Goal: Navigation & Orientation: Understand site structure

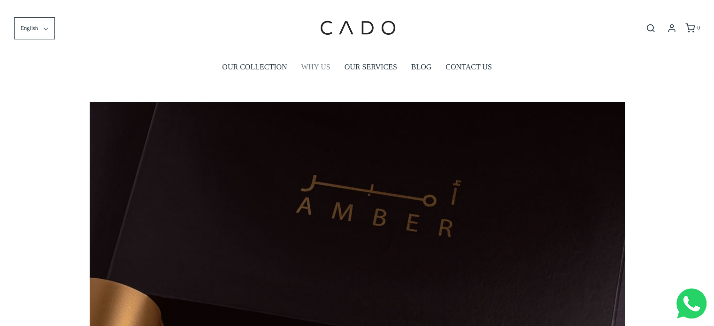
click at [317, 70] on link "WHY US" at bounding box center [315, 67] width 29 height 22
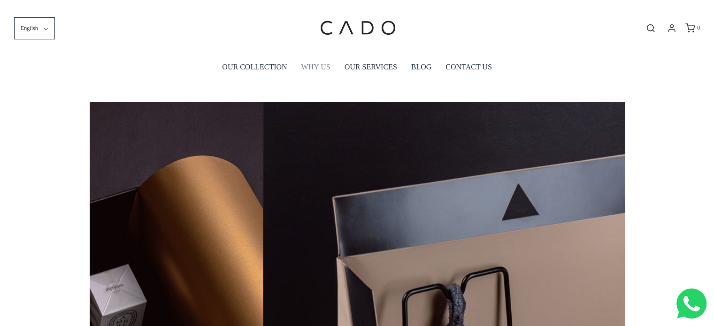
scroll to position [0, 1593]
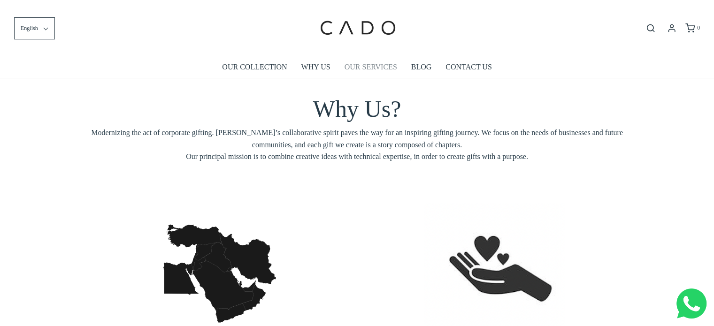
click at [368, 62] on link "OUR SERVICES" at bounding box center [371, 67] width 53 height 22
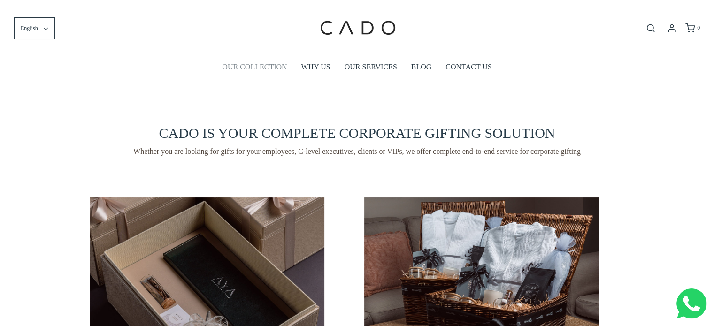
click at [259, 68] on link "OUR COLLECTION" at bounding box center [254, 67] width 65 height 22
